Goal: Transaction & Acquisition: Purchase product/service

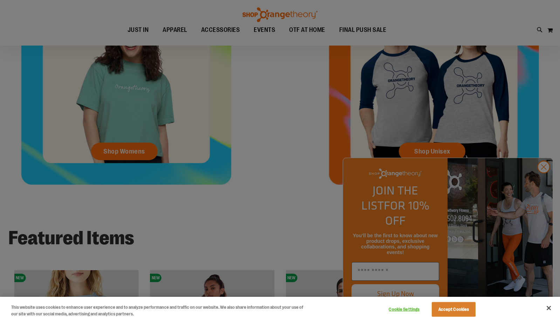
scroll to position [366, 0]
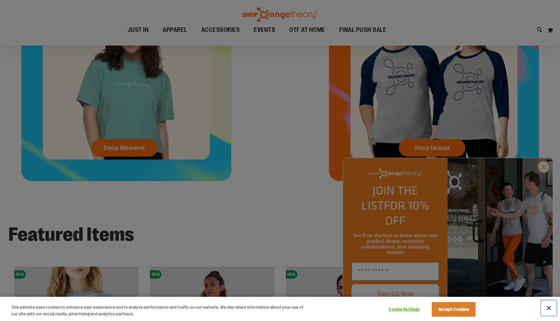
click at [549, 308] on button "Close" at bounding box center [548, 307] width 15 height 15
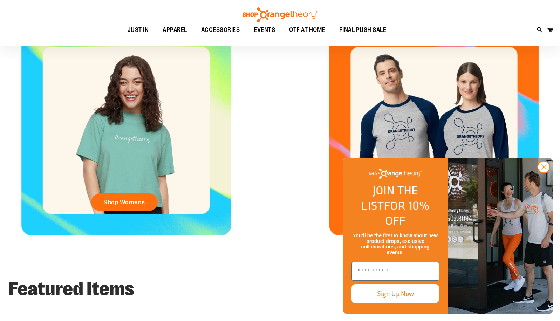
scroll to position [0, 0]
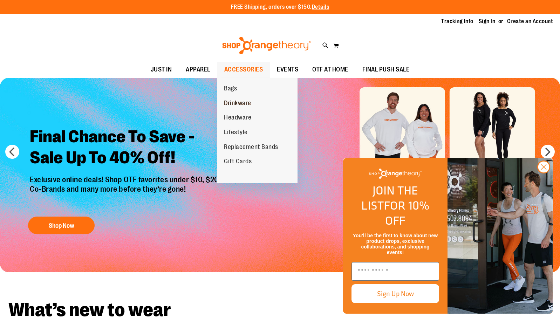
click at [236, 107] on span "Drinkware" at bounding box center [237, 104] width 27 height 9
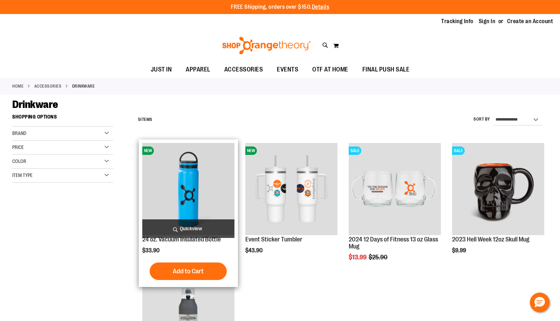
click at [183, 190] on img "product" at bounding box center [188, 189] width 92 height 92
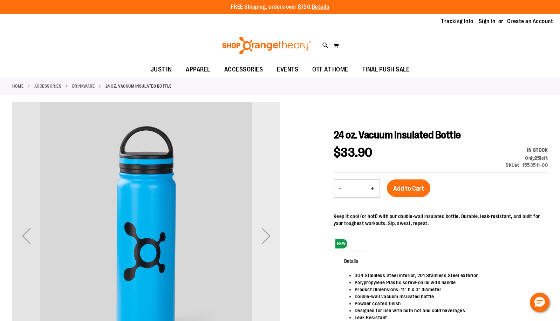
click at [254, 239] on div "Next" at bounding box center [266, 236] width 28 height 28
